Goal: Find specific page/section

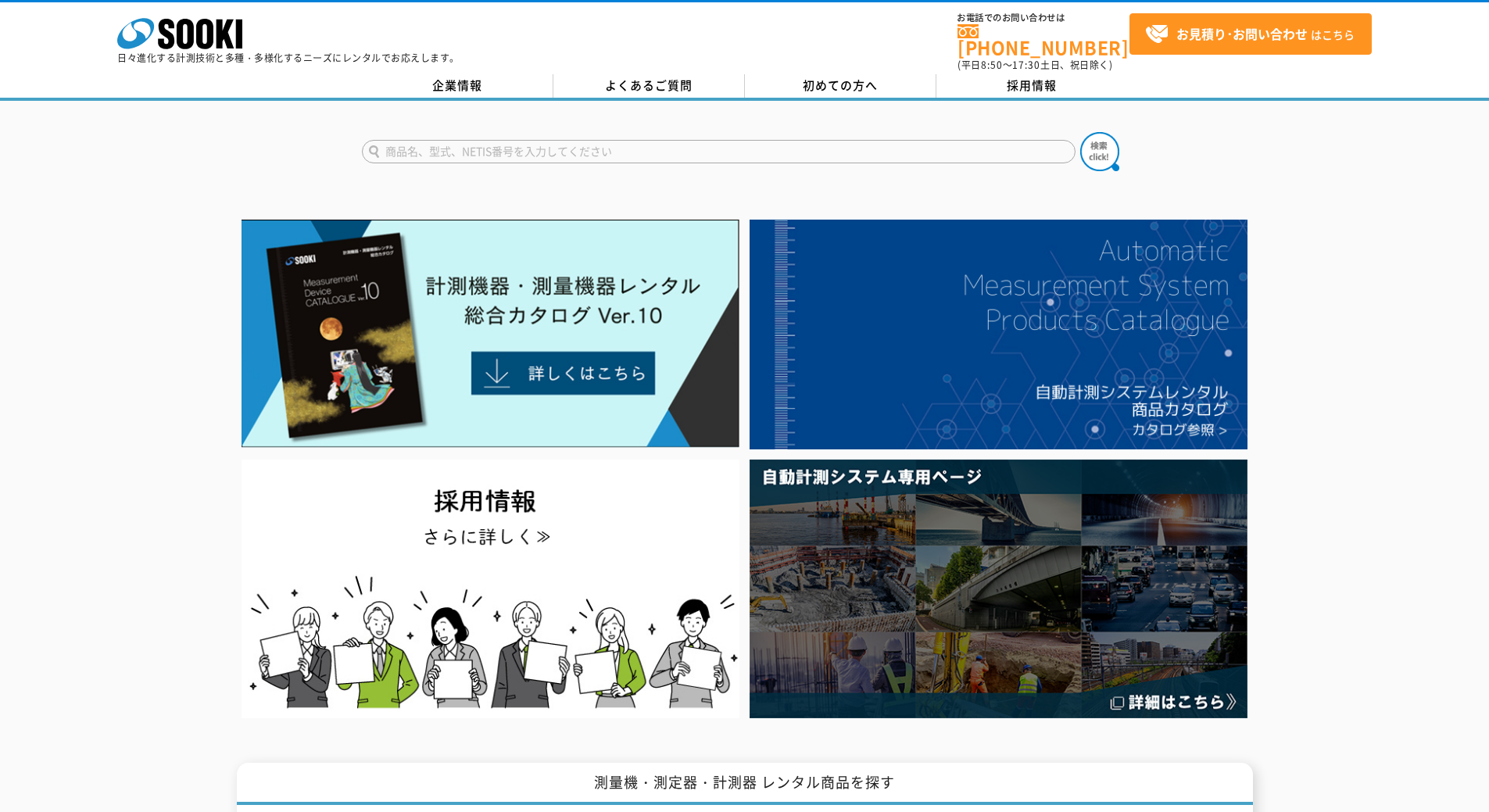
click at [458, 140] on input "text" at bounding box center [719, 151] width 714 height 23
type input "VE-20"
click at [1081, 132] on button at bounding box center [1100, 152] width 39 height 39
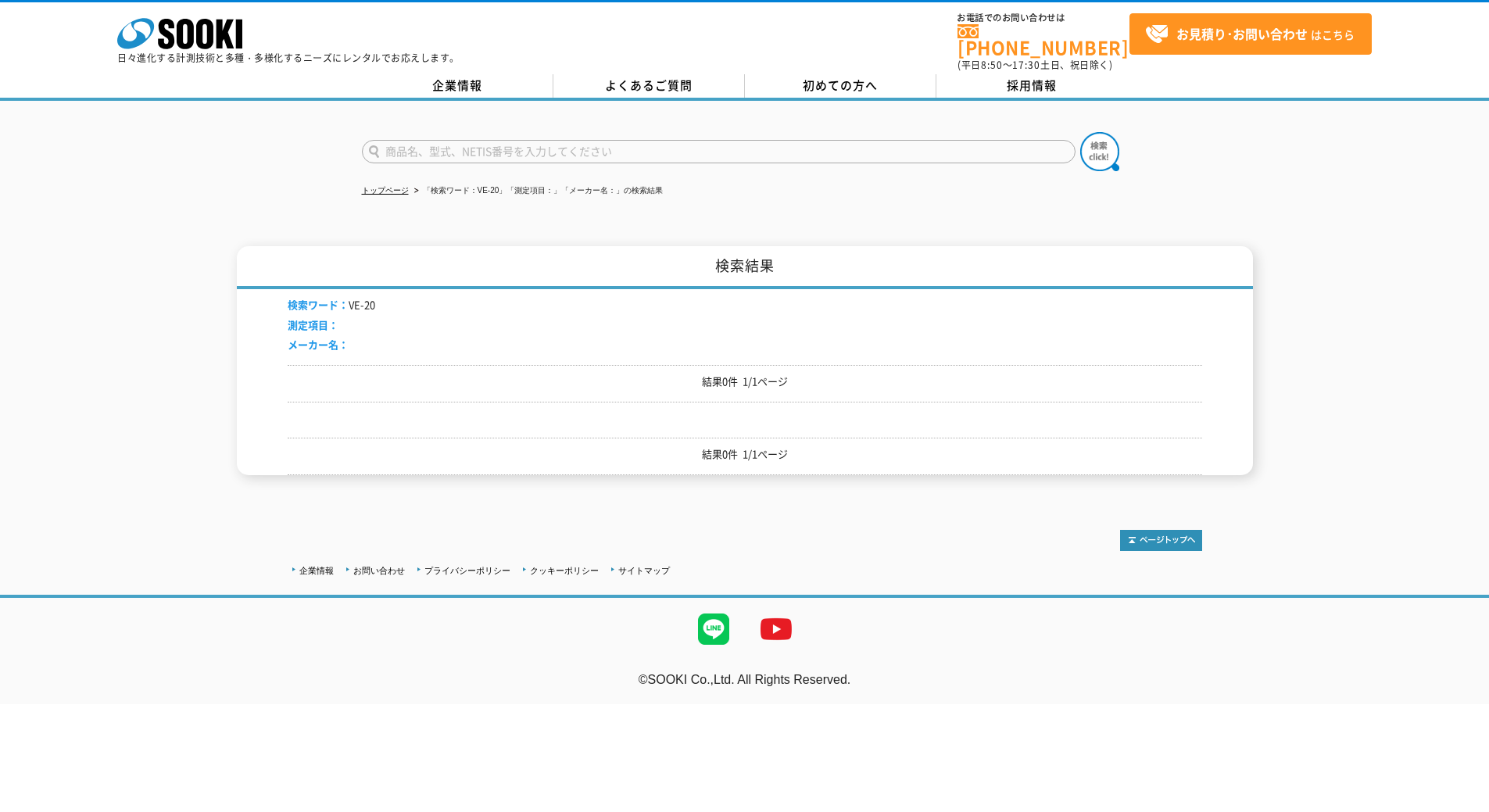
click at [528, 140] on input "text" at bounding box center [719, 151] width 714 height 23
type input "商品名、型式、NETIS番号を入力してください"
click at [415, 145] on input "text" at bounding box center [719, 151] width 714 height 23
type input "VE"
click at [1081, 132] on button at bounding box center [1100, 152] width 39 height 39
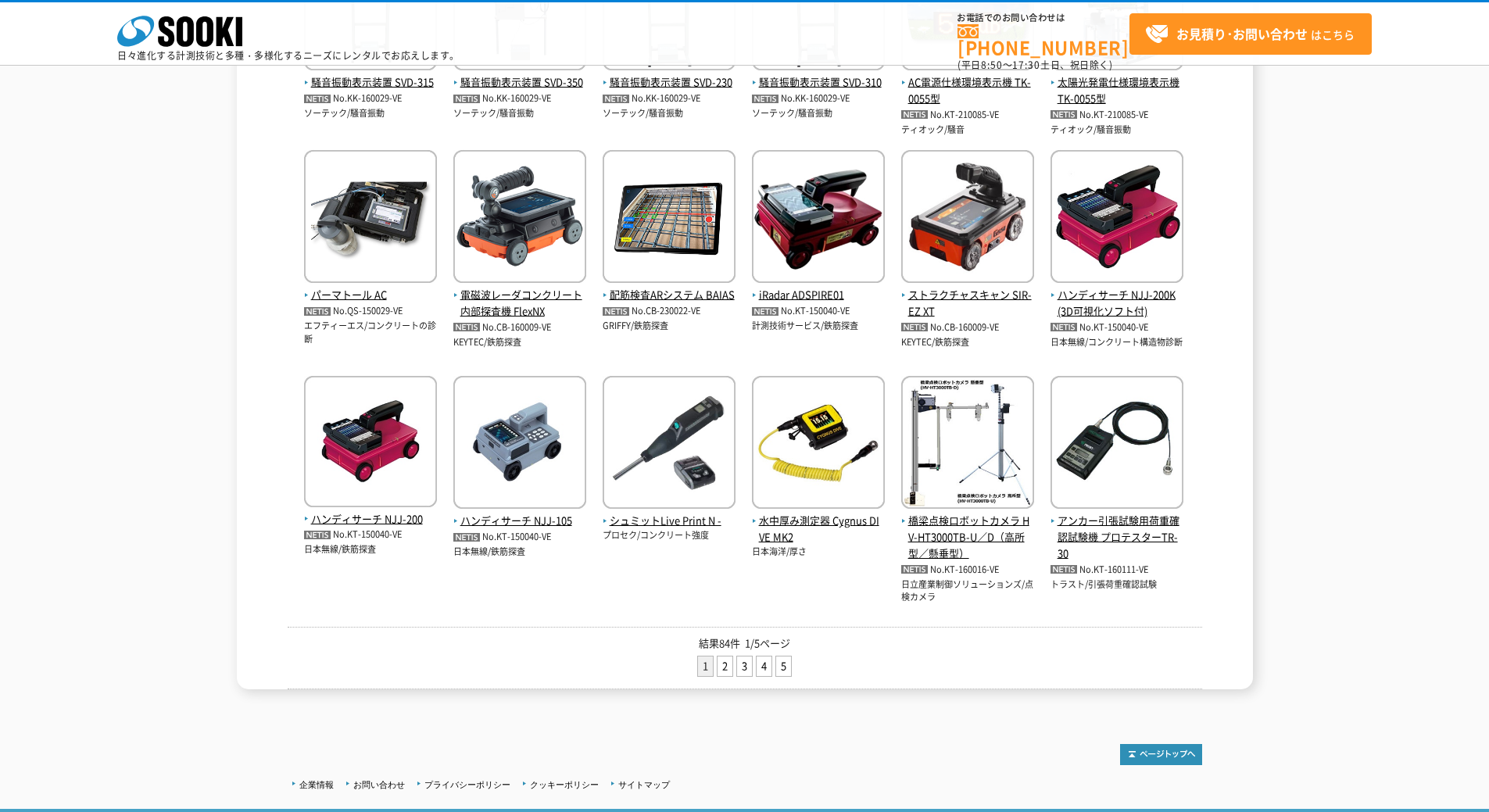
scroll to position [495, 0]
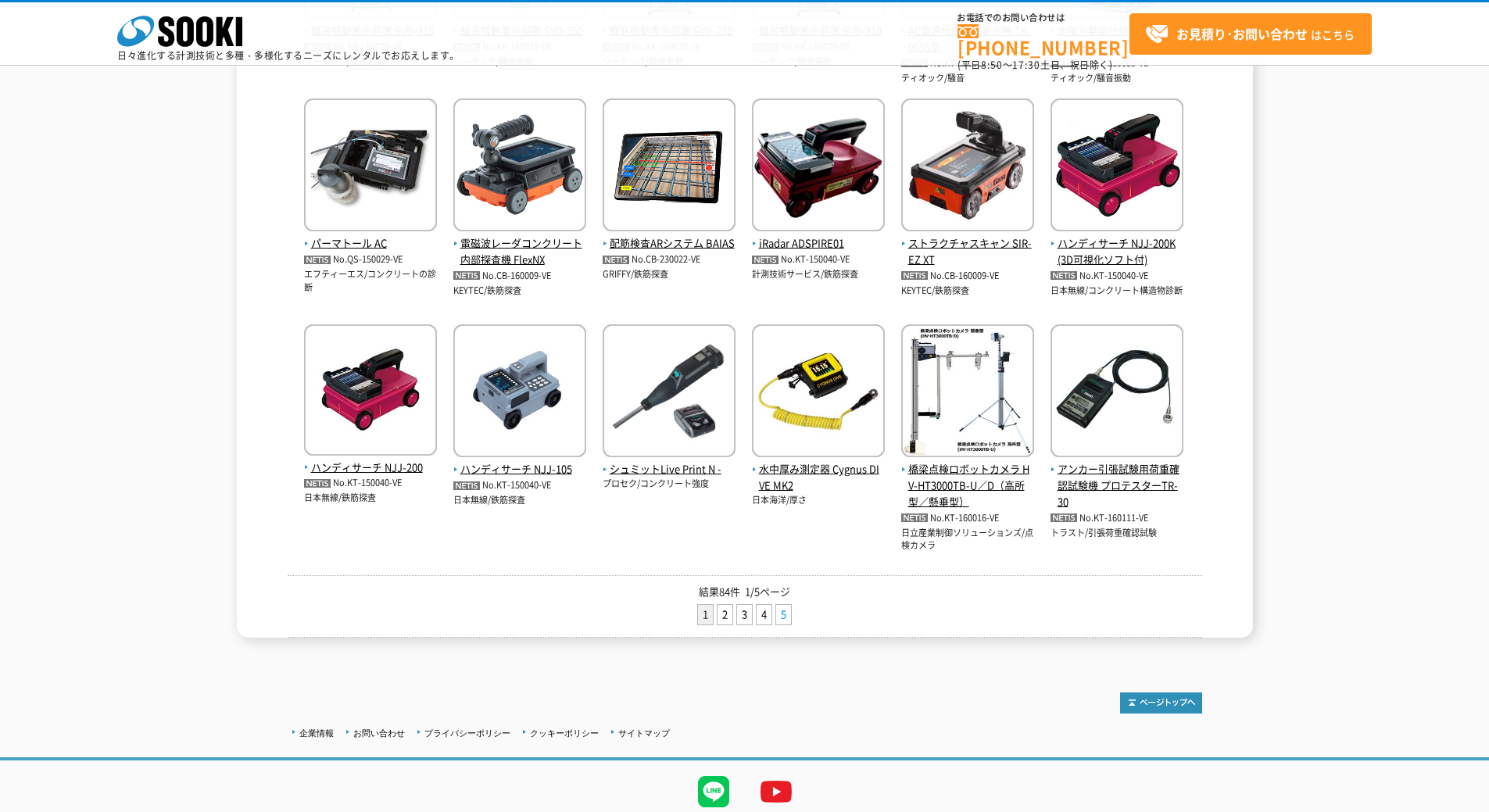
click at [776, 611] on link "5" at bounding box center [783, 614] width 15 height 20
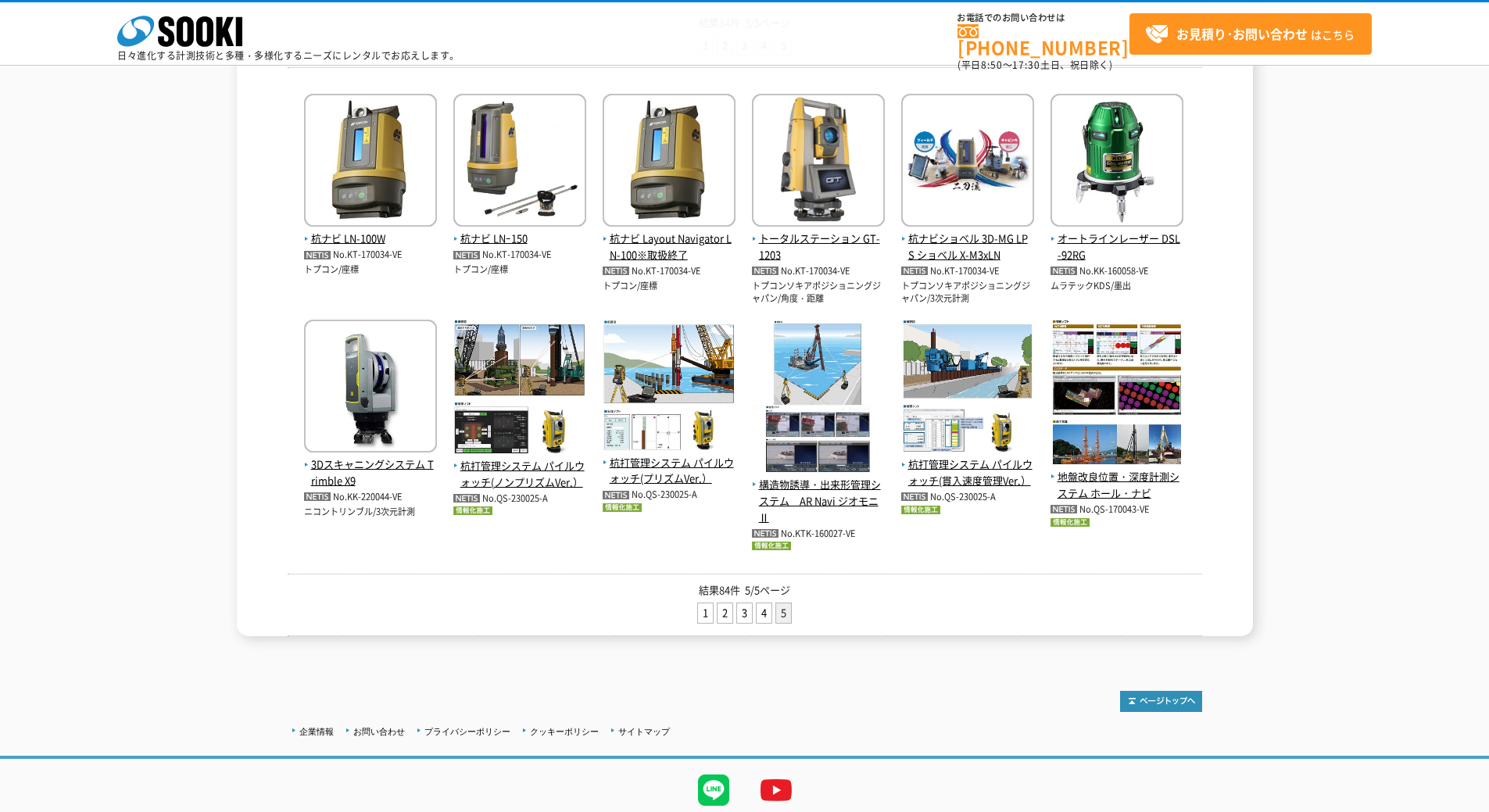
scroll to position [313, 0]
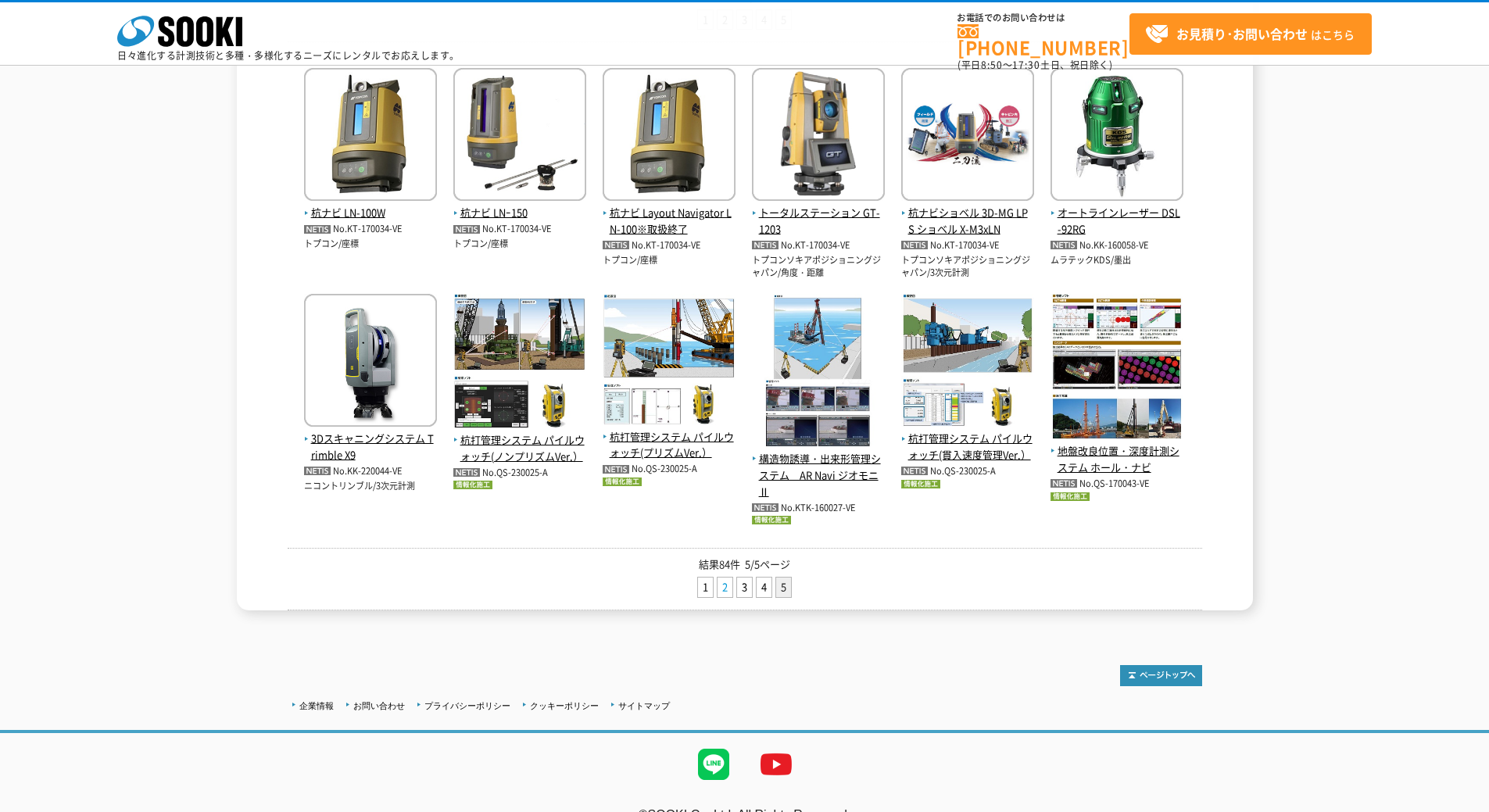
click at [728, 586] on link "2" at bounding box center [725, 587] width 15 height 20
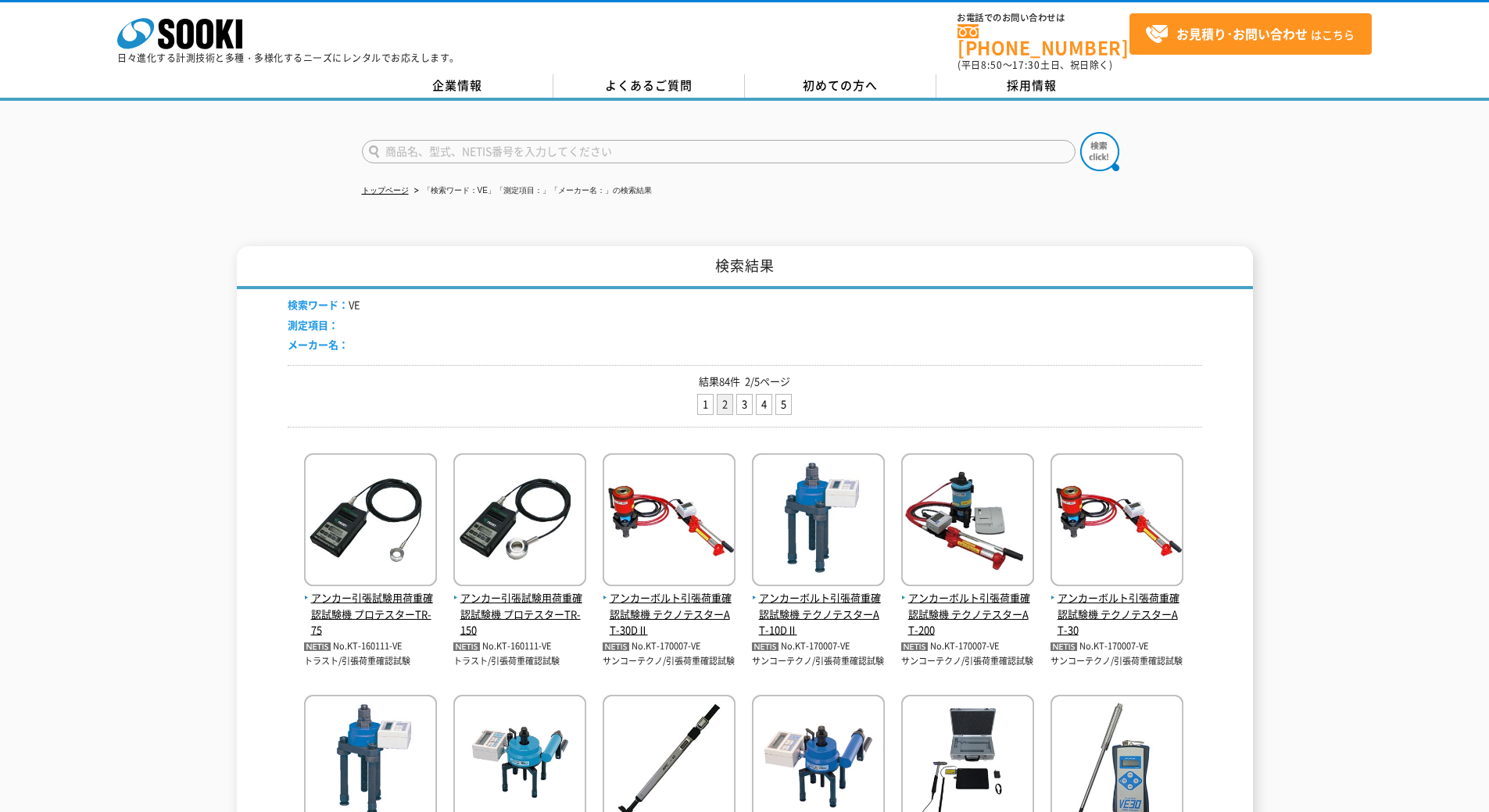
click at [498, 151] on input "text" at bounding box center [719, 151] width 714 height 23
type input "AEM1"
click at [1081, 132] on button at bounding box center [1100, 152] width 39 height 39
